Goal: Transaction & Acquisition: Purchase product/service

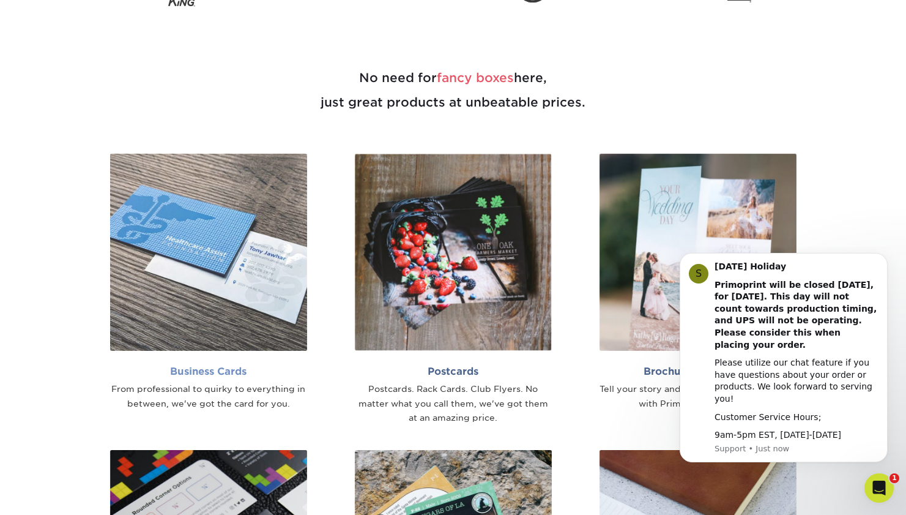
click at [252, 256] on img at bounding box center [208, 252] width 197 height 197
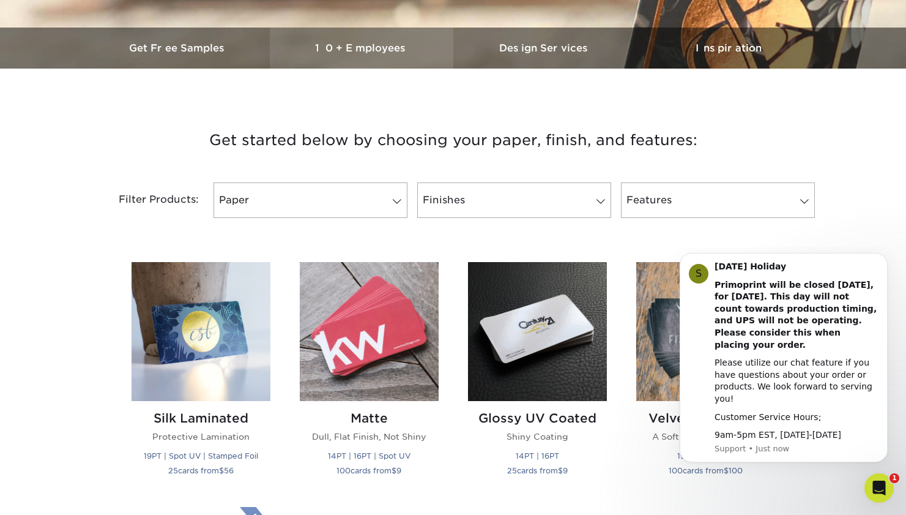
scroll to position [561, 0]
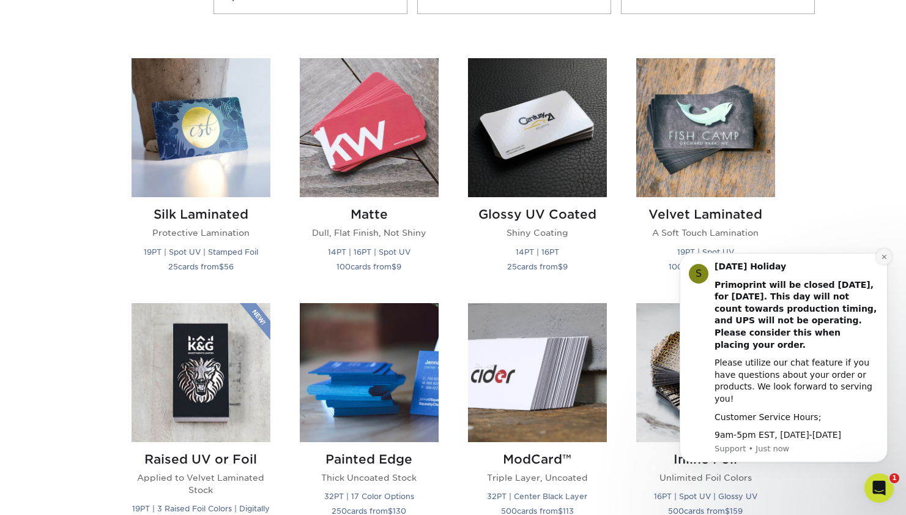
click at [884, 260] on icon "Dismiss notification" at bounding box center [884, 256] width 7 height 7
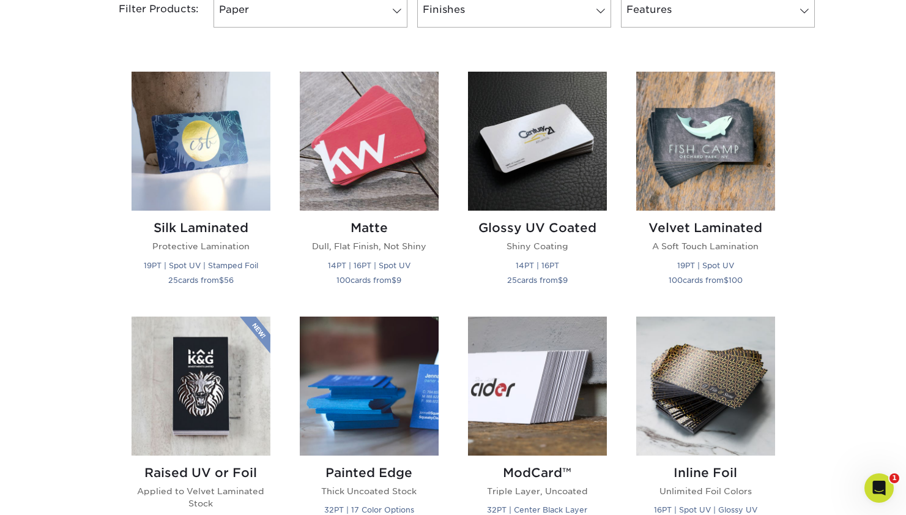
scroll to position [454, 0]
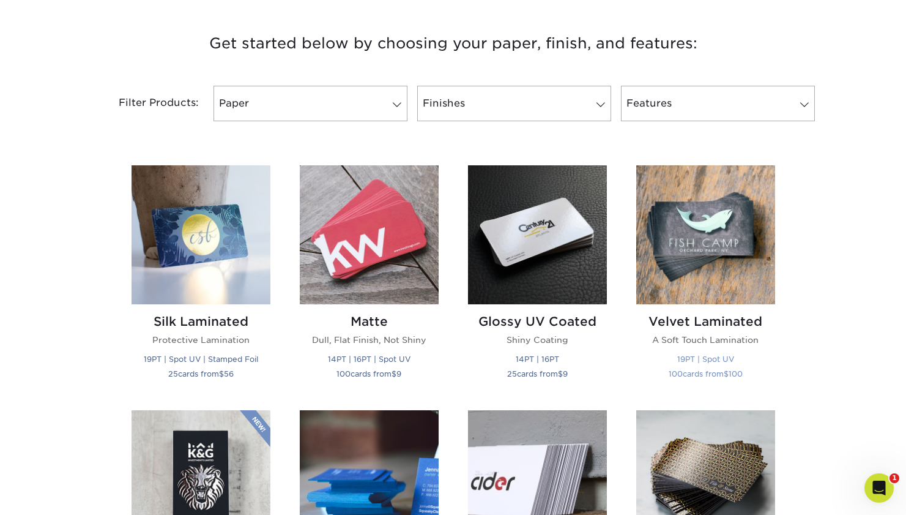
click at [687, 253] on img at bounding box center [706, 234] width 139 height 139
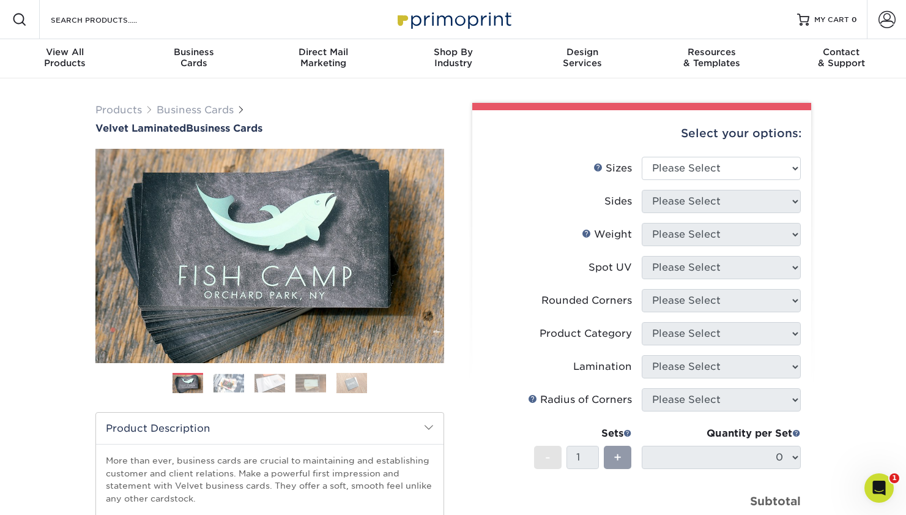
click at [223, 381] on img at bounding box center [229, 382] width 31 height 19
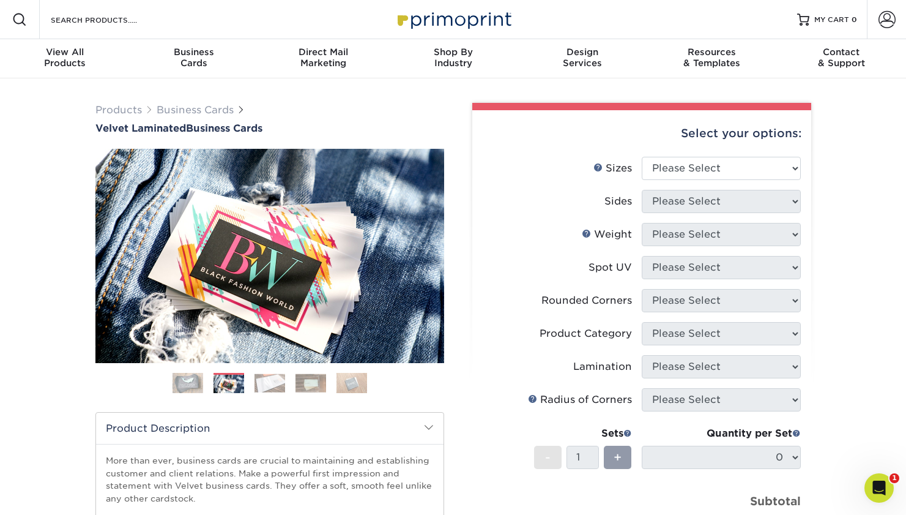
click at [270, 380] on img at bounding box center [270, 382] width 31 height 19
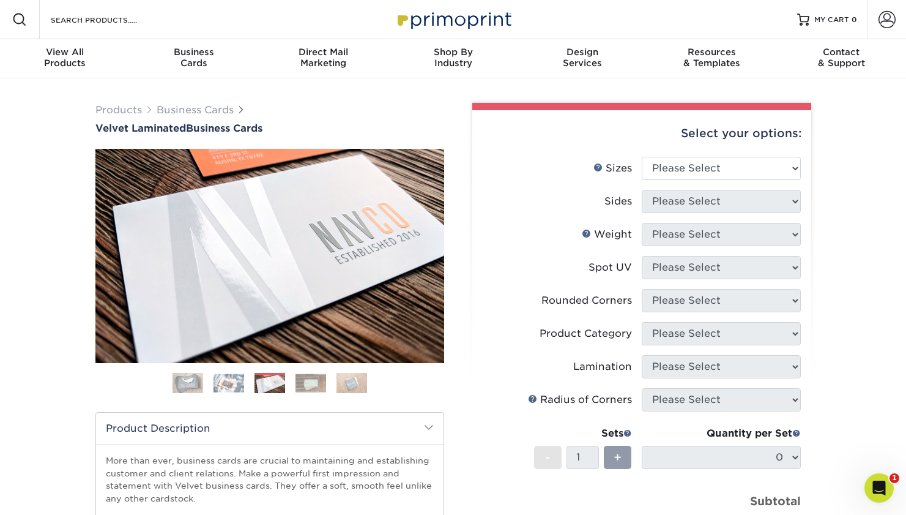
click at [318, 379] on img at bounding box center [311, 382] width 31 height 19
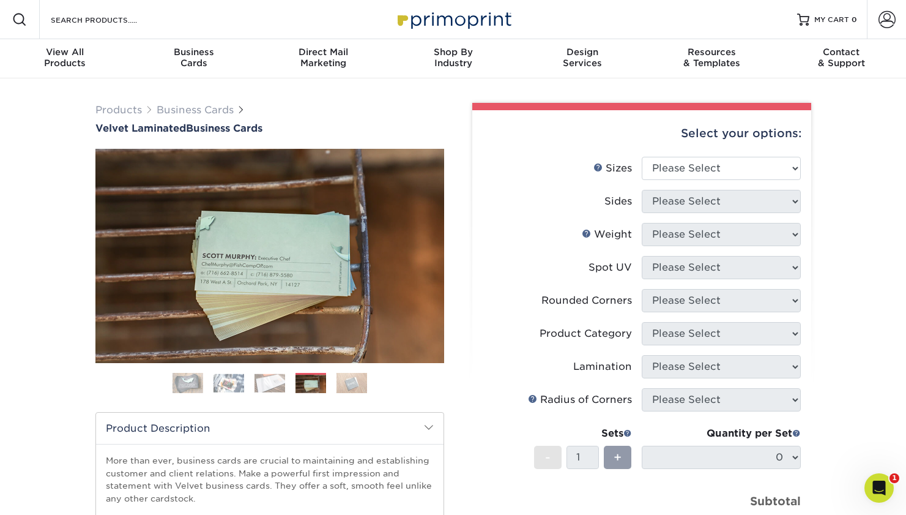
click at [349, 381] on img at bounding box center [352, 382] width 31 height 21
